Goal: Navigation & Orientation: Understand site structure

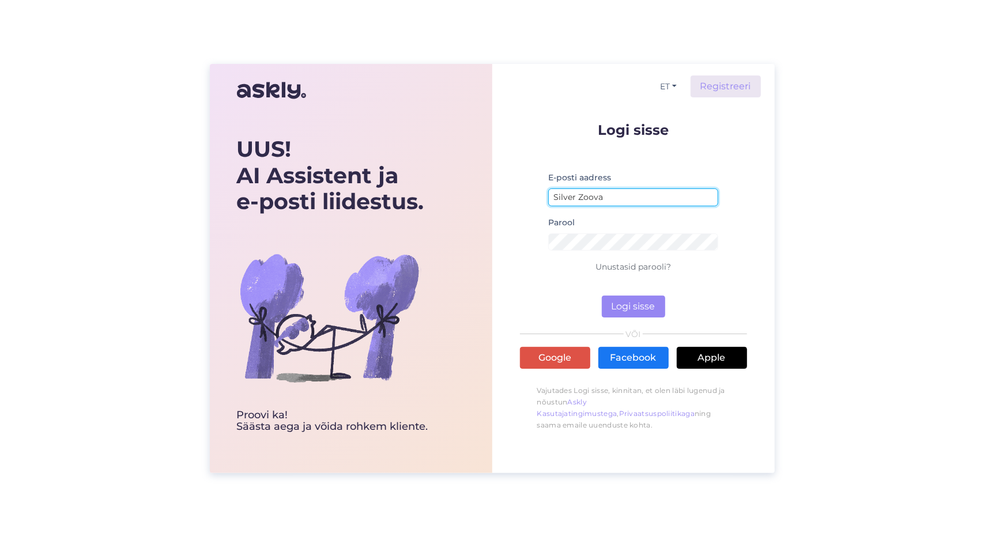
click at [633, 193] on input "Silver Zoova" at bounding box center [633, 197] width 171 height 18
type input "[EMAIL_ADDRESS][DOMAIN_NAME]"
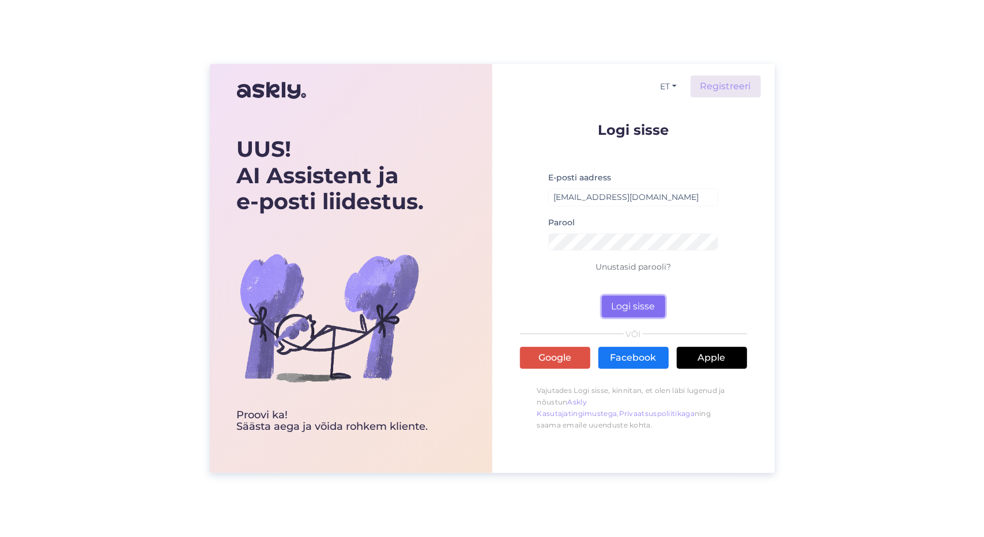
click at [637, 311] on button "Logi sisse" at bounding box center [633, 307] width 63 height 22
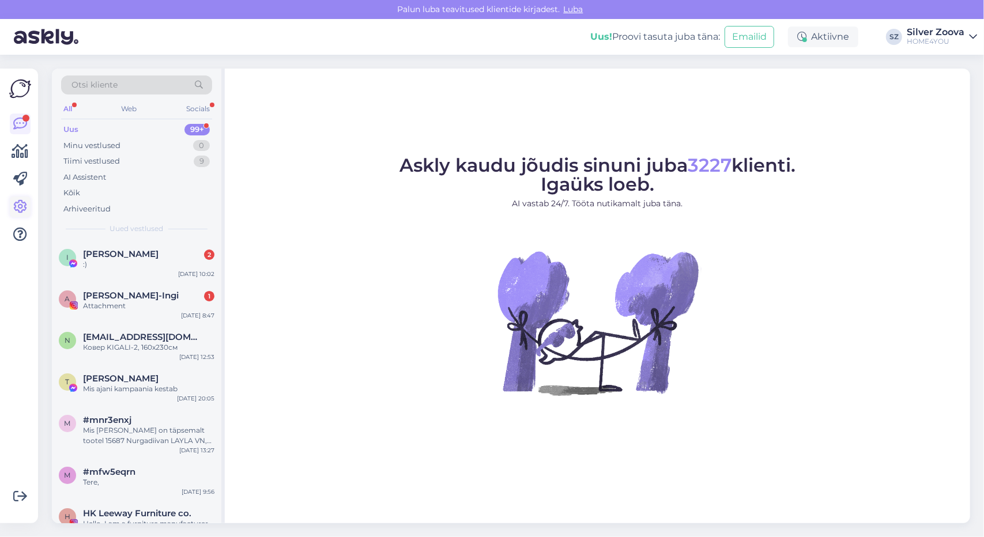
click at [16, 200] on icon at bounding box center [20, 207] width 14 height 14
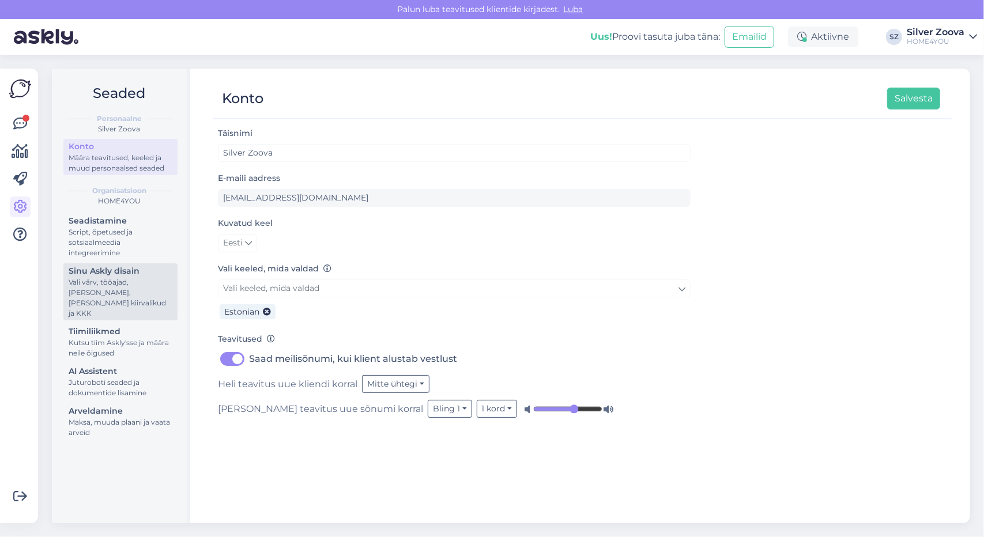
click at [139, 277] on div "Vali värv, tööajad, [PERSON_NAME], [PERSON_NAME] kiirvalikud ja KKK" at bounding box center [121, 297] width 104 height 41
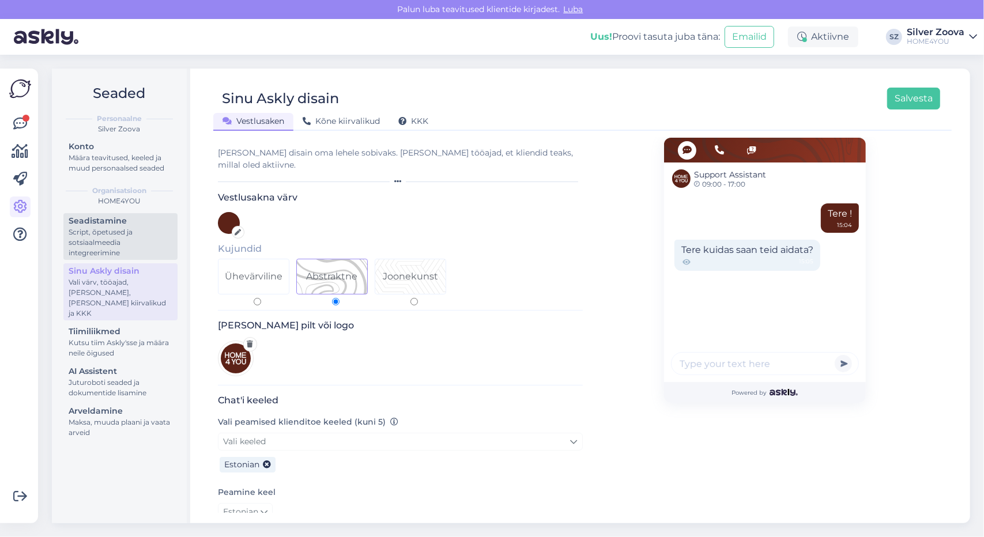
click at [120, 240] on div "Script, õpetused ja sotsiaalmeedia integreerimine" at bounding box center [121, 242] width 104 height 31
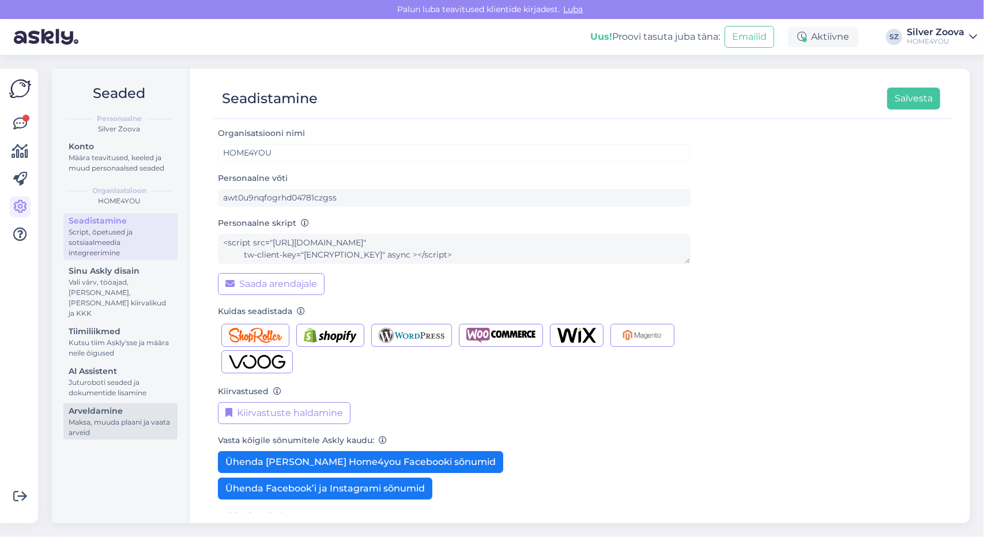
click at [66, 417] on link "Arveldamine Maksa, muuda plaani ja vaata arveid" at bounding box center [120, 421] width 114 height 36
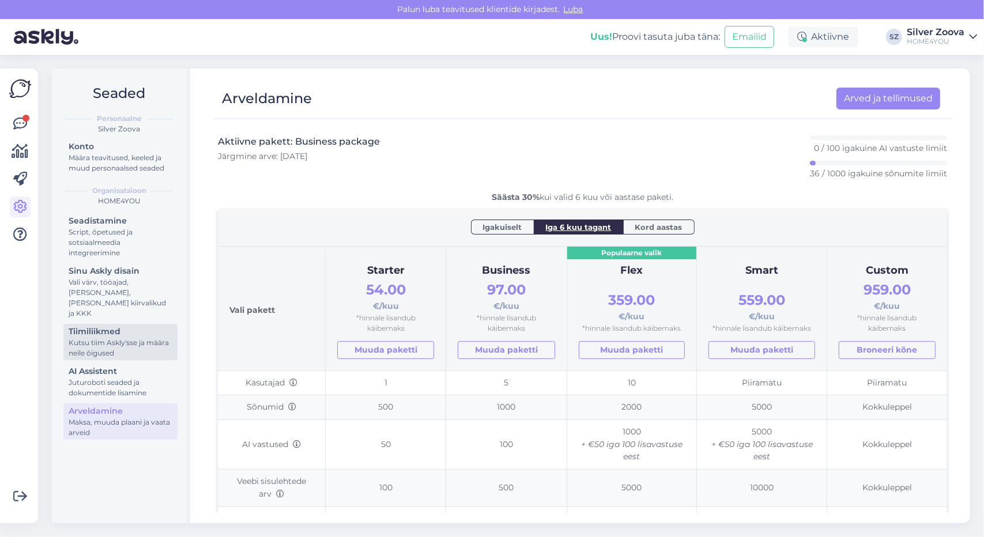
click at [128, 338] on div "Kutsu tiim Askly'sse ja määra neile õigused" at bounding box center [121, 348] width 104 height 21
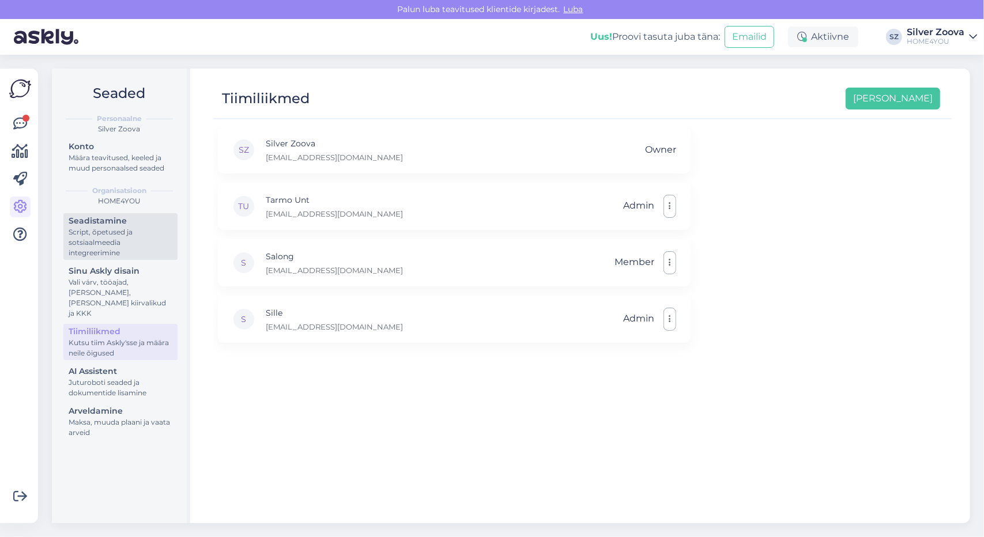
click at [109, 254] on div "Script, õpetused ja sotsiaalmeedia integreerimine" at bounding box center [121, 242] width 104 height 31
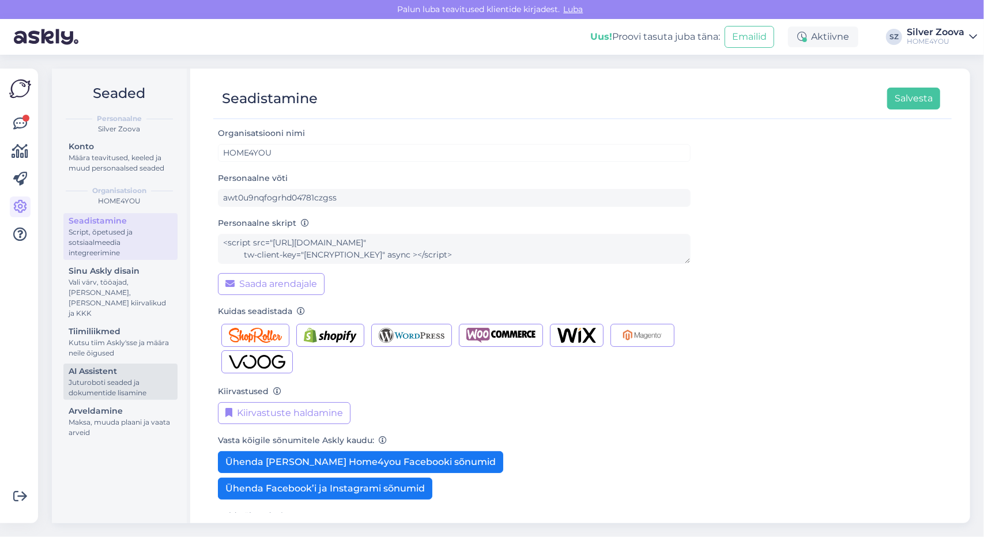
click at [92, 379] on div "Juturoboti seaded ja dokumentide lisamine" at bounding box center [121, 387] width 104 height 21
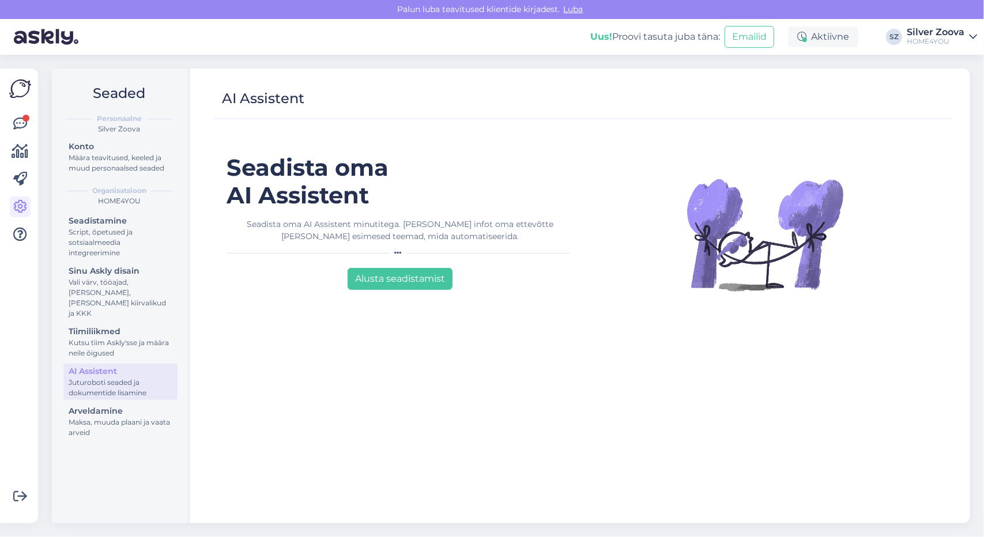
click at [119, 311] on div "Seadistamine Script, õpetused ja sotsiaalmeedia integreerimine Sinu Askly disai…" at bounding box center [120, 328] width 114 height 230
click at [122, 300] on div "Vali värv, tööajad, [PERSON_NAME], [PERSON_NAME] kiirvalikud ja KKK" at bounding box center [121, 297] width 104 height 41
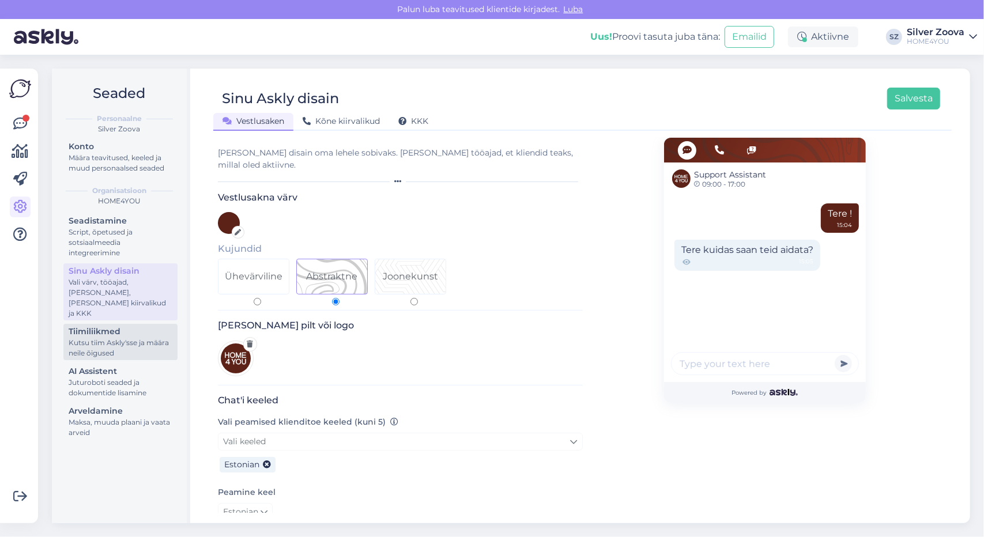
click at [123, 338] on div "Kutsu tiim Askly'sse ja määra neile õigused" at bounding box center [121, 348] width 104 height 21
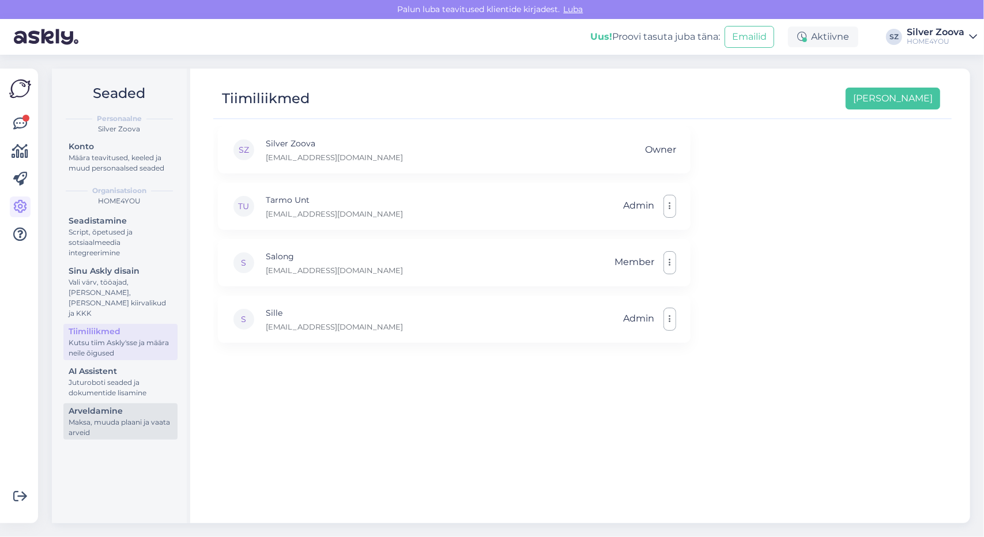
click at [98, 405] on div "Arveldamine" at bounding box center [121, 411] width 104 height 12
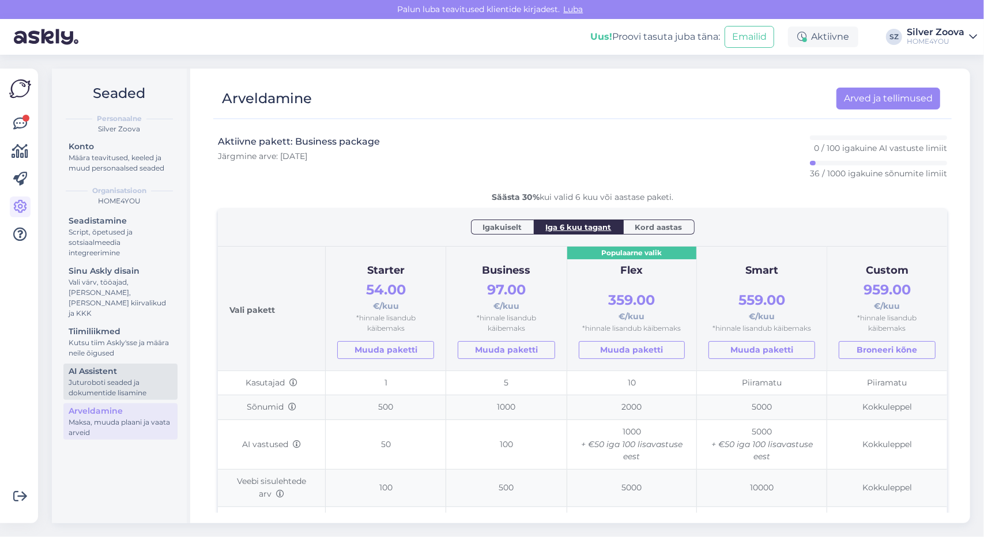
click at [109, 377] on div "Juturoboti seaded ja dokumentide lisamine" at bounding box center [121, 387] width 104 height 21
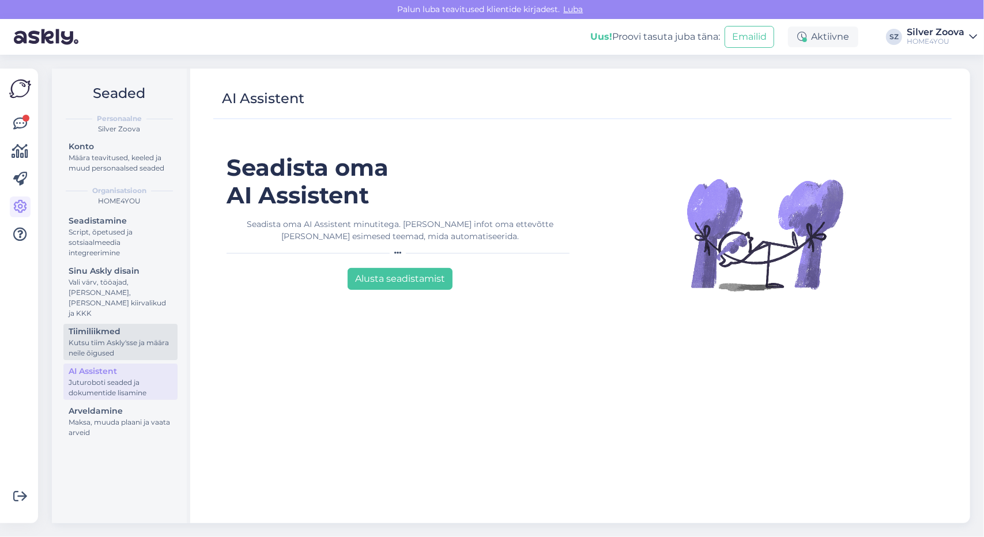
click at [115, 326] on div "Tiimiliikmed" at bounding box center [121, 332] width 104 height 12
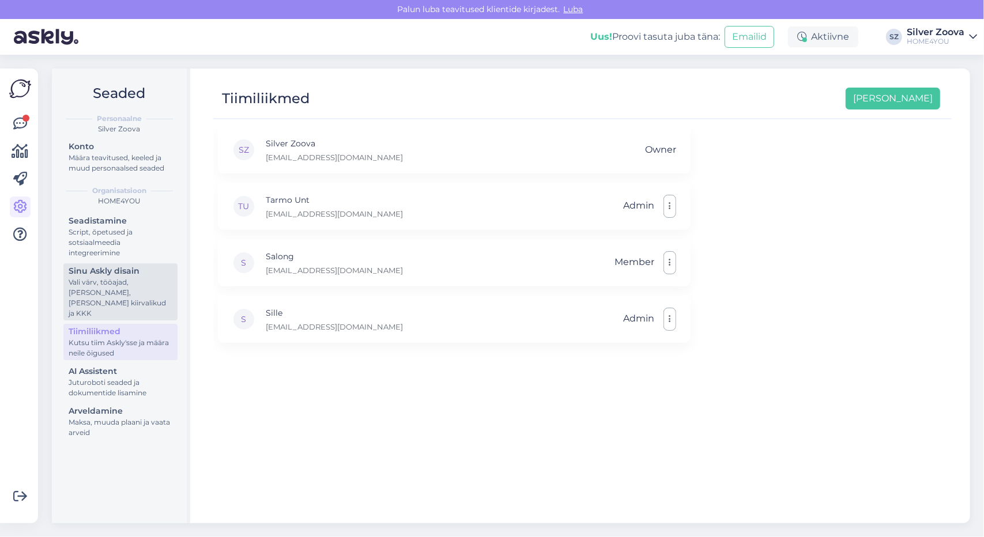
click at [118, 285] on div "Vali värv, tööajad, [PERSON_NAME], [PERSON_NAME] kiirvalikud ja KKK" at bounding box center [121, 297] width 104 height 41
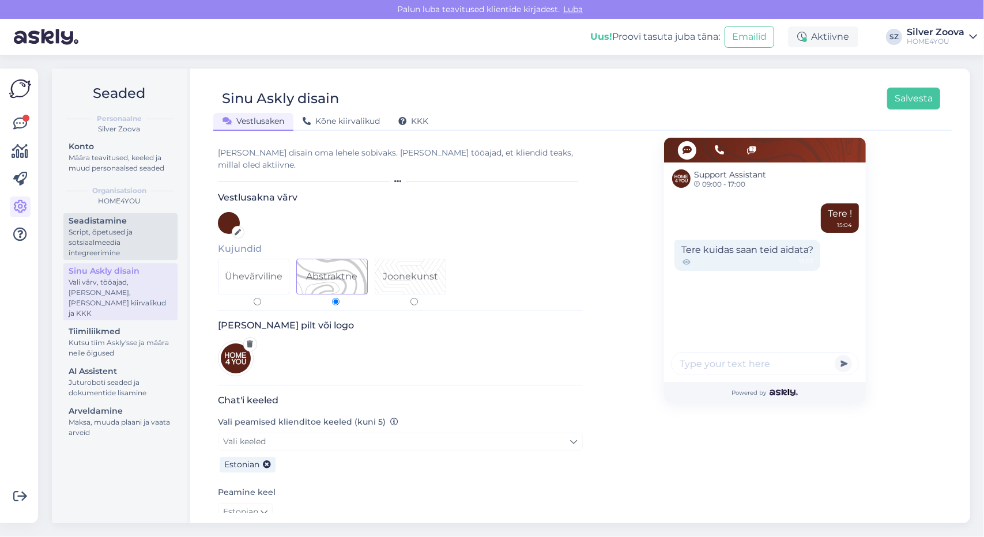
click at [126, 214] on link "Seadistamine Script, õpetused ja sotsiaalmeedia integreerimine" at bounding box center [120, 236] width 114 height 47
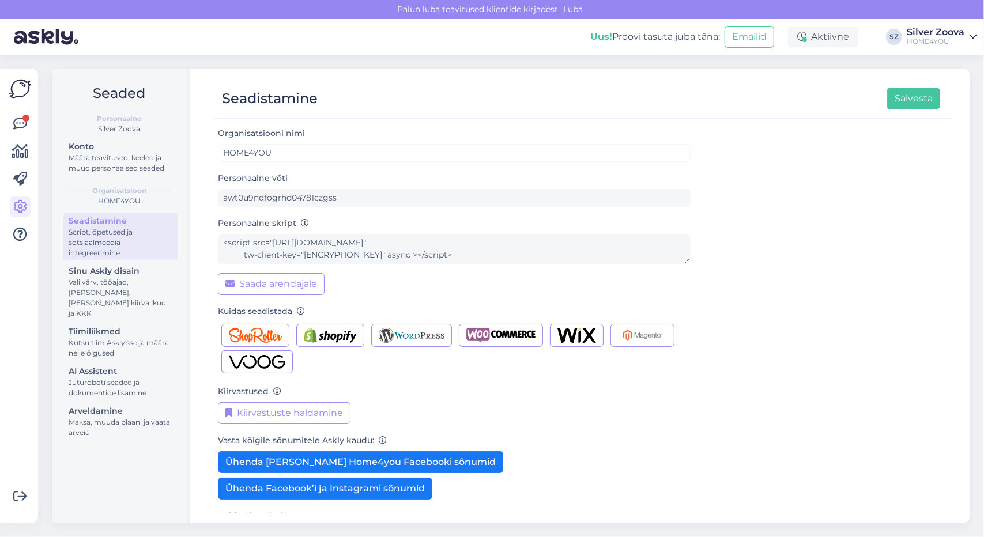
click at [12, 89] on img at bounding box center [20, 89] width 22 height 22
click at [18, 86] on img at bounding box center [20, 89] width 22 height 22
click at [21, 134] on div at bounding box center [20, 179] width 21 height 131
click at [20, 122] on icon at bounding box center [20, 124] width 14 height 14
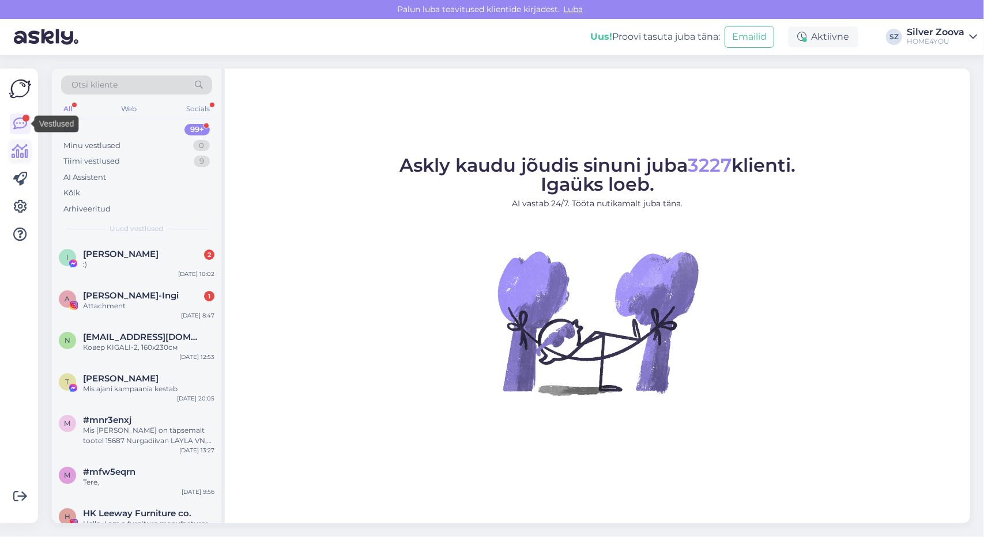
click at [19, 156] on icon at bounding box center [20, 152] width 17 height 14
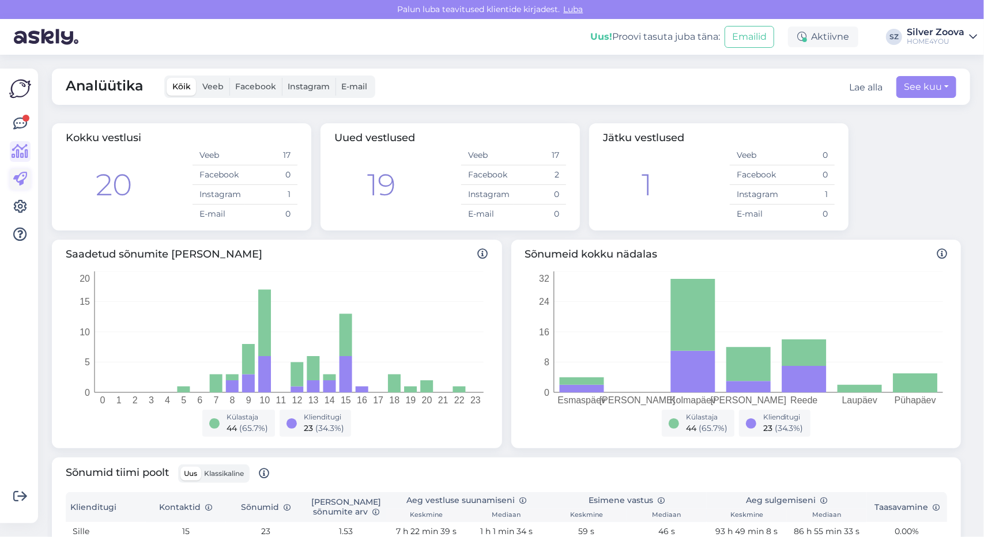
click at [21, 179] on icon at bounding box center [20, 179] width 14 height 14
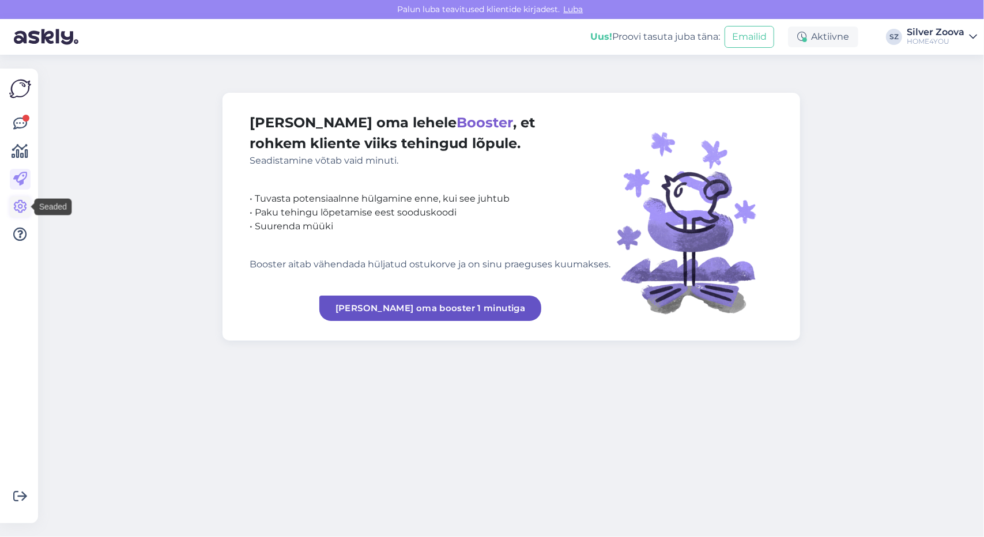
click at [21, 207] on icon at bounding box center [20, 207] width 14 height 14
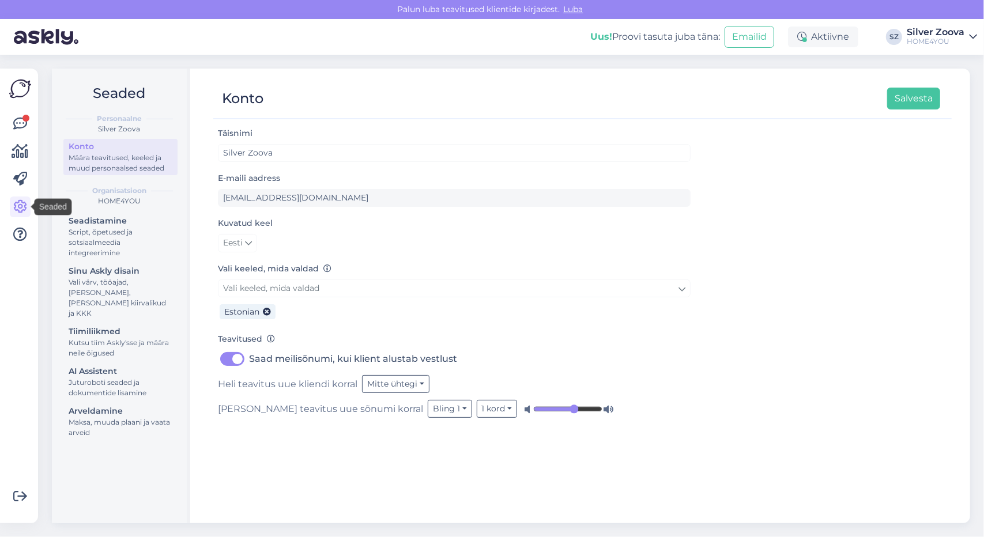
click at [12, 192] on div at bounding box center [20, 179] width 21 height 131
click at [15, 186] on icon at bounding box center [20, 179] width 14 height 14
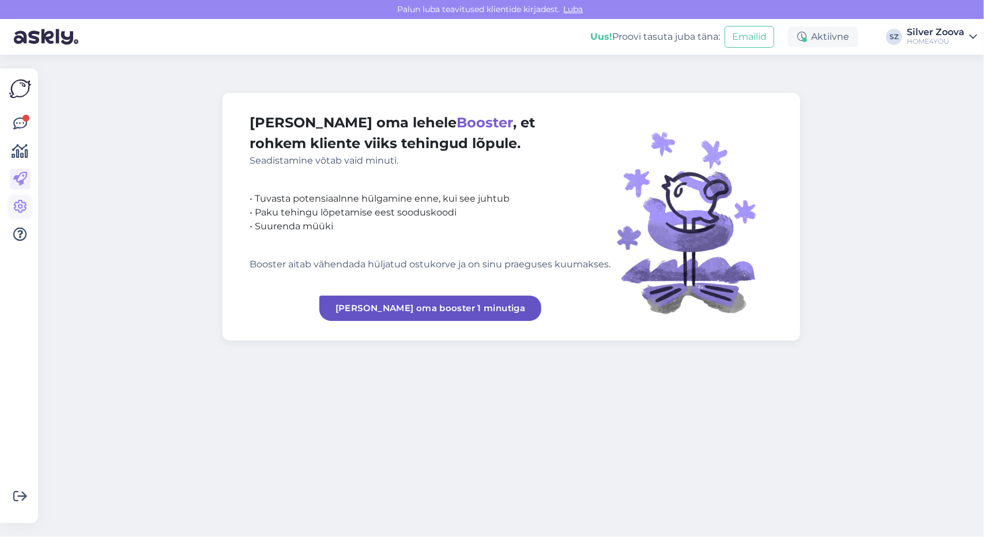
click at [18, 209] on icon at bounding box center [20, 207] width 14 height 14
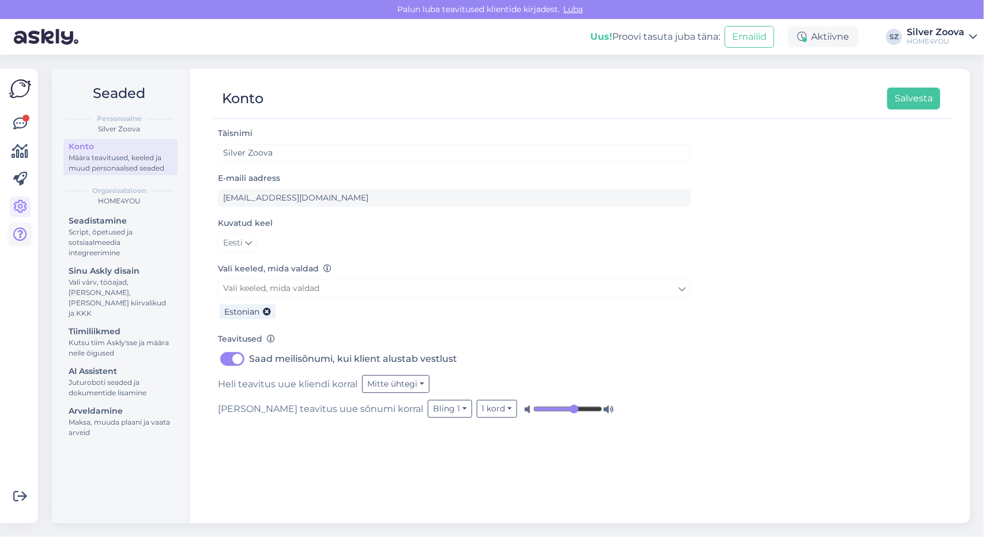
click at [16, 243] on link at bounding box center [20, 234] width 21 height 21
